Goal: Navigation & Orientation: Find specific page/section

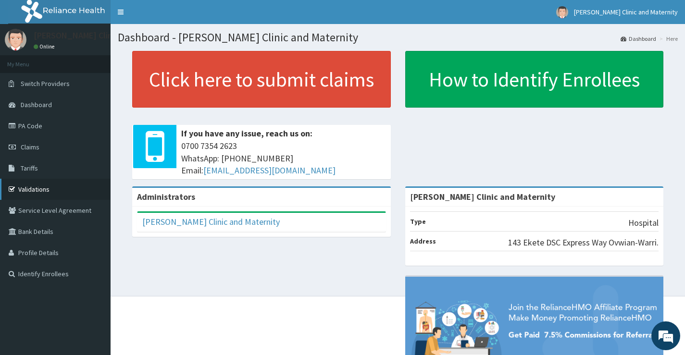
click at [24, 189] on link "Validations" at bounding box center [55, 189] width 111 height 21
click at [29, 124] on link "PA Code" at bounding box center [55, 125] width 111 height 21
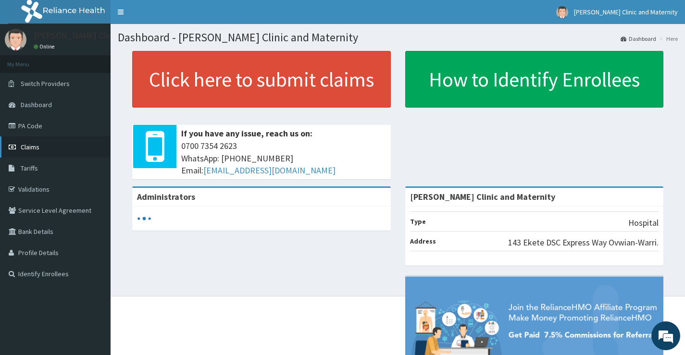
click at [33, 147] on span "Claims" at bounding box center [30, 147] width 19 height 9
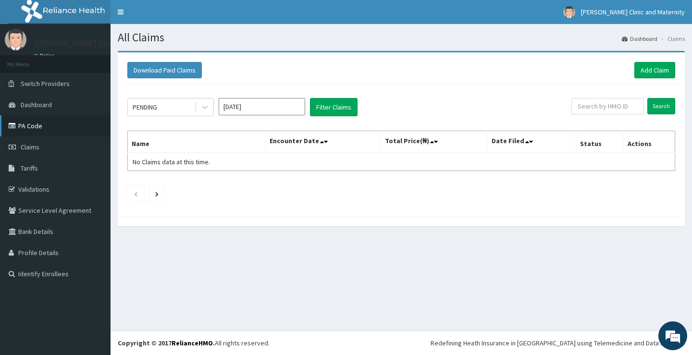
click at [34, 126] on link "PA Code" at bounding box center [55, 125] width 111 height 21
